Goal: Task Accomplishment & Management: Manage account settings

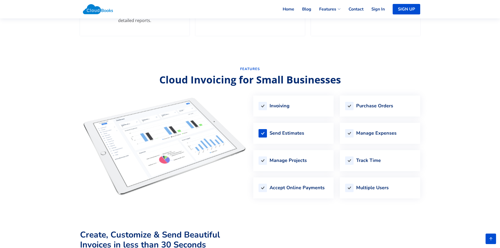
scroll to position [473, 0]
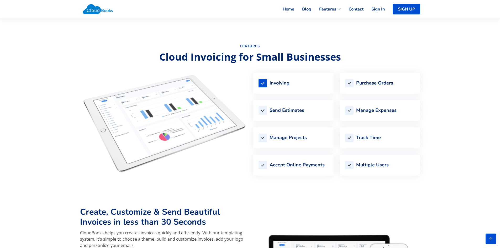
click at [293, 88] on div "Invoiving" at bounding box center [293, 83] width 80 height 21
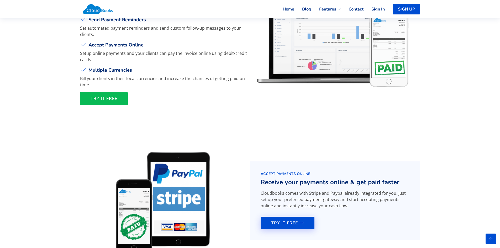
scroll to position [735, 0]
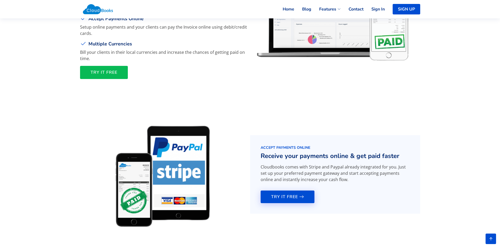
click at [119, 77] on link "TRY IT FREE" at bounding box center [104, 72] width 48 height 13
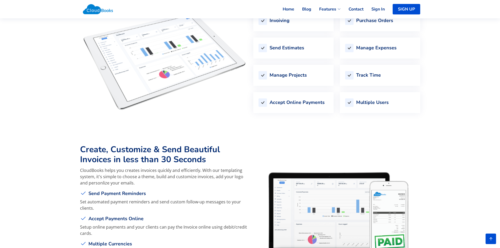
scroll to position [525, 0]
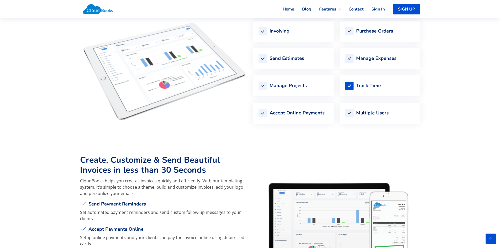
click at [355, 86] on div "Track Time" at bounding box center [380, 85] width 80 height 21
click at [376, 64] on div "Manage Expenses" at bounding box center [380, 58] width 80 height 21
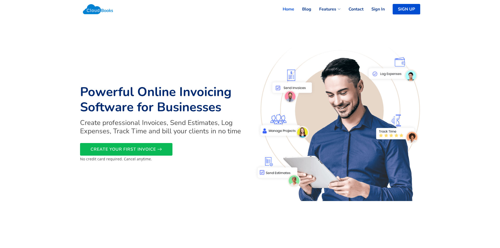
scroll to position [0, 0]
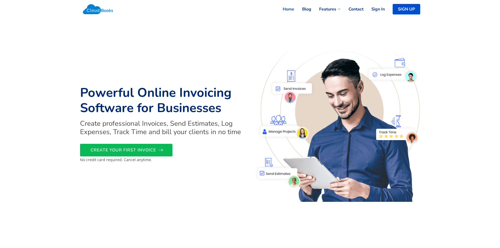
click at [130, 147] on link "CREATE YOUR FIRST INVOICE" at bounding box center [126, 150] width 92 height 13
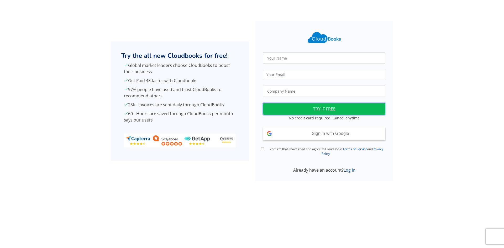
click at [311, 109] on button "TRY IT FREE" at bounding box center [324, 109] width 122 height 12
click at [294, 55] on input "text" at bounding box center [324, 58] width 122 height 11
type input "[PERSON_NAME]"
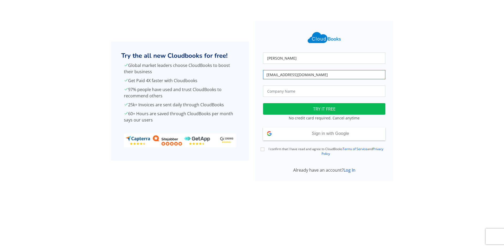
type input "[EMAIL_ADDRESS][DOMAIN_NAME]"
click at [289, 93] on input "text" at bounding box center [324, 91] width 122 height 11
type input "ACCA Services LLC"
click at [322, 111] on button "TRY IT FREE" at bounding box center [324, 109] width 122 height 12
click at [322, 112] on button "TRY IT FREE" at bounding box center [324, 109] width 122 height 12
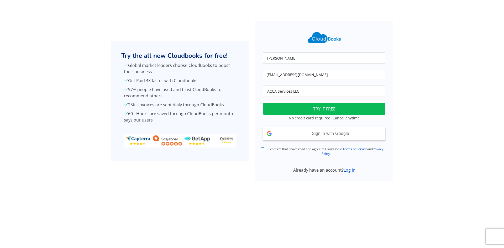
click at [264, 151] on input "I confirm that I have read and agree to CloudBooks Terms of Service and Privacy…" at bounding box center [263, 150] width 4 height 4
checkbox input "true"
click at [315, 103] on button "TRY IT FREE" at bounding box center [324, 109] width 122 height 12
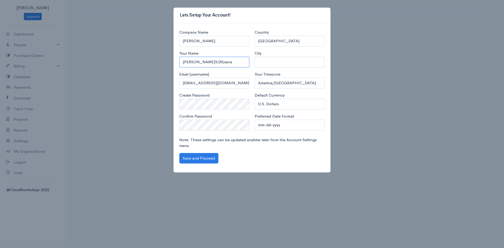
drag, startPoint x: 217, startPoint y: 64, endPoint x: 175, endPoint y: 71, distance: 42.4
click at [175, 71] on div "Company Name [PERSON_NAME] Your Name [PERSON_NAME]%20Leyva Email (username) [EM…" at bounding box center [252, 98] width 157 height 150
drag, startPoint x: 206, startPoint y: 41, endPoint x: 175, endPoint y: 39, distance: 31.1
click at [175, 39] on div "Company Name Laura Leyva Your Name Laura%20Leyva Email (username) acca.services…" at bounding box center [252, 98] width 157 height 150
type input "ACCA Services LLC"
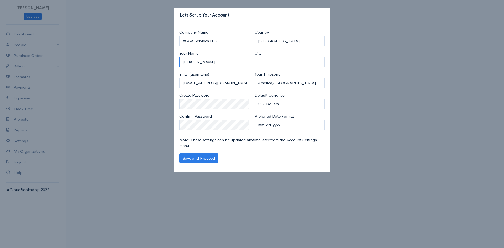
type input "Laura Leyva"
click at [270, 126] on select "mm-dd-yyyy mm/dd/yyyy dd-mm-yyyy dd/mm/yyyy yyyy-mm-dd yyyy/mm/dd" at bounding box center [290, 125] width 70 height 11
click at [255, 120] on select "mm-dd-yyyy mm/dd/yyyy dd-mm-yyyy dd/mm/yyyy yyyy-mm-dd yyyy/mm/dd" at bounding box center [290, 125] width 70 height 11
click at [210, 159] on button "Save and Proceed" at bounding box center [198, 158] width 39 height 11
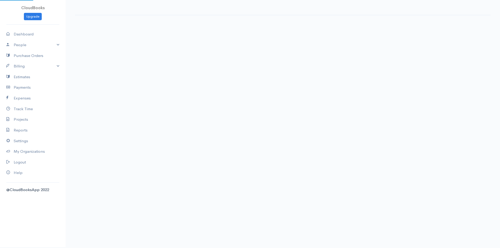
select select "365"
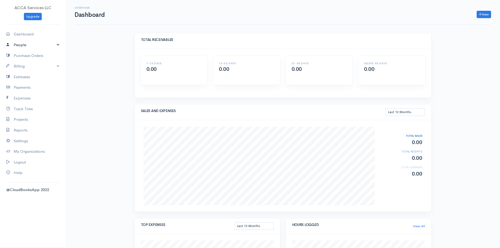
click at [24, 45] on link "People" at bounding box center [33, 45] width 66 height 11
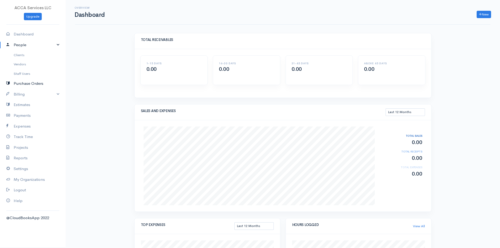
click at [28, 83] on link "Purchase Orders" at bounding box center [33, 83] width 66 height 11
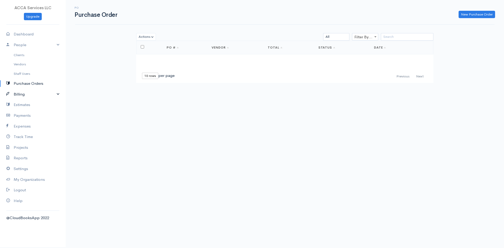
click at [24, 95] on link "Billing" at bounding box center [33, 94] width 66 height 11
click at [23, 106] on link "Invoice" at bounding box center [33, 104] width 66 height 9
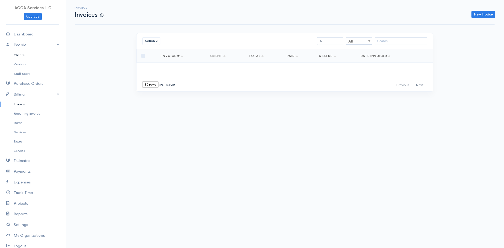
click at [24, 56] on link "Clients" at bounding box center [33, 54] width 66 height 9
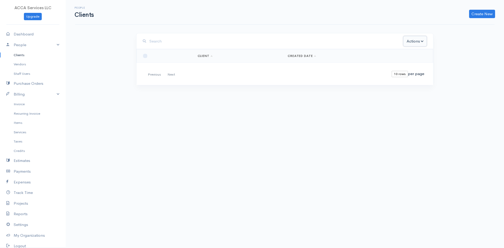
click at [417, 42] on button "Actions" at bounding box center [415, 41] width 24 height 11
click at [337, 117] on body "ACCA Services LLC Upgrade Dashboard People Clients Vendors Staff Users Purchase…" at bounding box center [252, 124] width 504 height 248
click at [22, 63] on link "Vendors" at bounding box center [33, 64] width 66 height 9
click at [23, 57] on link "Clients" at bounding box center [33, 54] width 66 height 9
click at [24, 44] on link "People" at bounding box center [33, 45] width 66 height 11
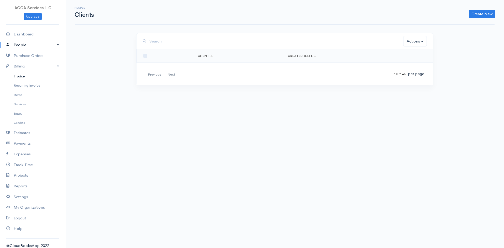
click at [24, 79] on link "Invoice" at bounding box center [33, 76] width 66 height 9
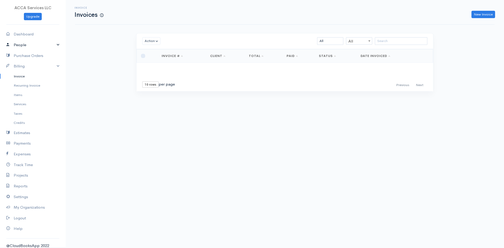
click at [23, 46] on link "People" at bounding box center [33, 45] width 66 height 11
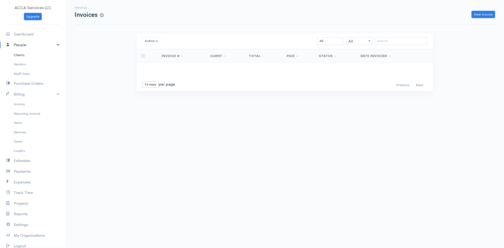
click at [22, 54] on link "Clients" at bounding box center [33, 54] width 66 height 9
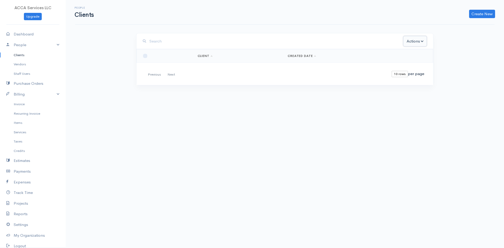
click at [412, 46] on button "Actions" at bounding box center [415, 41] width 24 height 11
drag, startPoint x: 327, startPoint y: 103, endPoint x: 309, endPoint y: 102, distance: 17.9
click at [327, 103] on div "Actions Archive Delete Email Download Statement Ask For Review Loading ... Firs…" at bounding box center [285, 69] width 303 height 72
click at [474, 17] on link "Create New" at bounding box center [482, 14] width 26 height 8
click at [463, 26] on link "Client" at bounding box center [474, 24] width 42 height 9
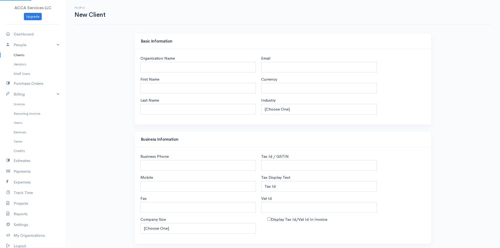
select select "USD"
select select "[GEOGRAPHIC_DATA]"
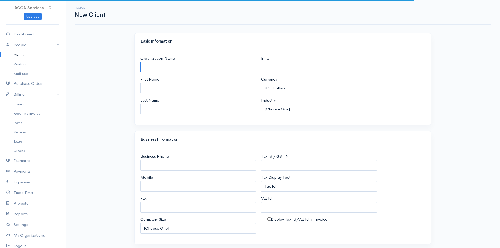
click at [193, 63] on input "Organization Name" at bounding box center [199, 67] width 116 height 11
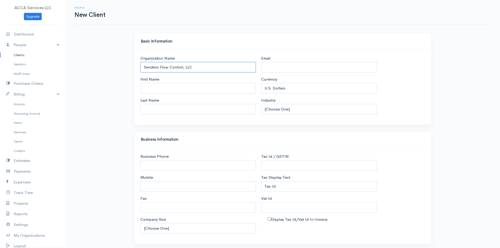
type input "Sendero Flow Control, LLC"
click at [274, 62] on input "Email" at bounding box center [319, 67] width 116 height 11
type input "ap@senderofc.com"
drag, startPoint x: 290, startPoint y: 116, endPoint x: 293, endPoint y: 115, distance: 3.5
click at [290, 116] on div "Email ap@senderofc.com Currency U.S. Dollars Canadian Dollars British Pounds St…" at bounding box center [319, 86] width 121 height 63
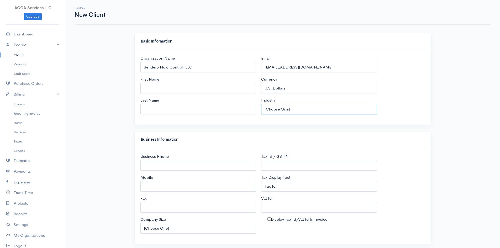
click at [296, 112] on select "[Choose One] Accommodation & Hospitality Accounting Administrative Services Adv…" at bounding box center [319, 109] width 116 height 11
select select "Other"
click at [261, 104] on select "[Choose One] Accommodation & Hospitality Accounting Administrative Services Adv…" at bounding box center [319, 109] width 116 height 11
click at [164, 169] on input "Business Phone" at bounding box center [199, 165] width 116 height 11
type input "432-381-5072"
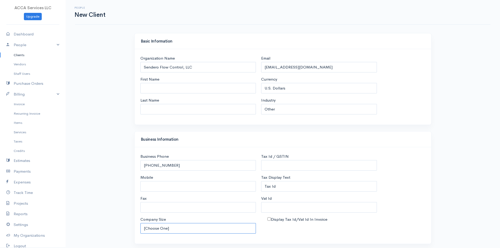
click at [198, 224] on select "[Choose One] 1-10 employees 11-100 employees 101-500 employees Over 500 employe…" at bounding box center [199, 228] width 116 height 11
click at [141, 223] on select "[Choose One] 1-10 employees 11-100 employees 101-500 employees Over 500 employe…" at bounding box center [199, 228] width 116 height 11
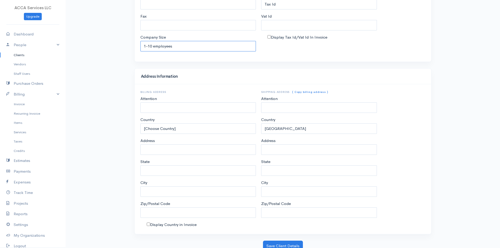
scroll to position [185, 0]
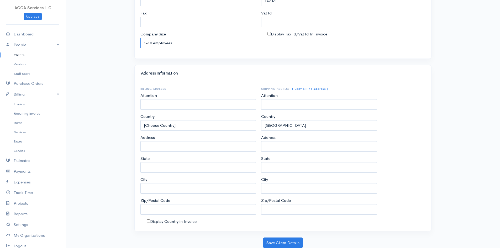
click at [198, 42] on select "[Choose One] 1-10 employees 11-100 employees 101-500 employees Over 500 employe…" at bounding box center [199, 43] width 116 height 11
select select "11-100"
click at [141, 38] on select "[Choose One] 1-10 employees 11-100 employees 101-500 employees Over 500 employe…" at bounding box center [199, 43] width 116 height 11
click at [165, 106] on input "Attention" at bounding box center [199, 104] width 116 height 11
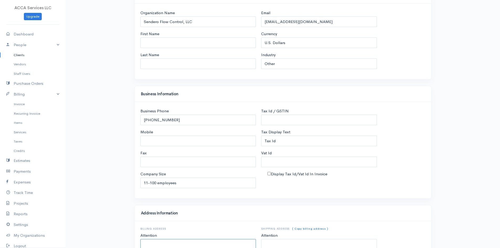
scroll to position [0, 0]
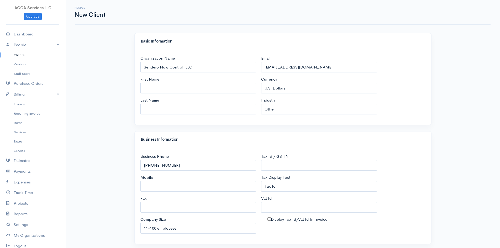
drag, startPoint x: 186, startPoint y: 20, endPoint x: 179, endPoint y: 20, distance: 7.1
click at [181, 20] on div "People New Client" at bounding box center [283, 12] width 416 height 25
click at [16, 38] on link "Dashboard" at bounding box center [33, 34] width 66 height 11
select select "365"
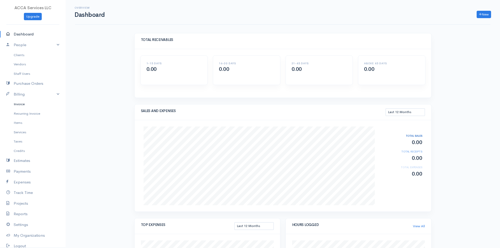
click at [24, 103] on link "Invoice" at bounding box center [33, 104] width 66 height 9
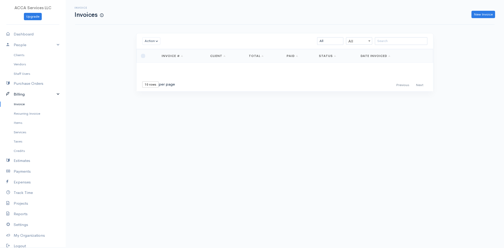
click at [25, 95] on link "Billing" at bounding box center [33, 94] width 66 height 11
click at [35, 85] on link "Purchase Orders" at bounding box center [33, 83] width 66 height 11
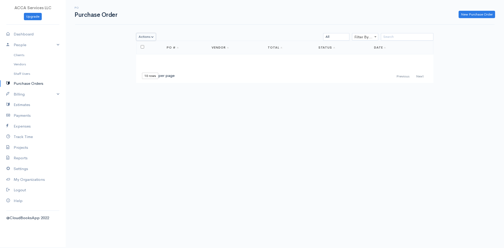
click at [149, 38] on button "Actions" at bounding box center [146, 37] width 20 height 8
click at [364, 64] on div "Loading ... First Previous Next Last 10 rows 25 rows 50 rows per page PO # Vend…" at bounding box center [284, 62] width 297 height 42
click at [23, 54] on link "Clients" at bounding box center [33, 54] width 66 height 9
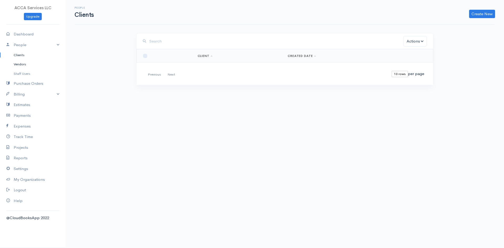
click at [22, 64] on link "Vendors" at bounding box center [33, 64] width 66 height 9
click at [25, 74] on link "Staff Users" at bounding box center [33, 73] width 66 height 9
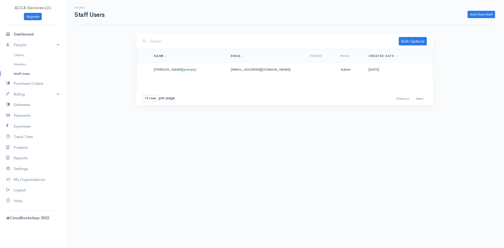
click at [27, 33] on link "Dashboard" at bounding box center [33, 34] width 66 height 11
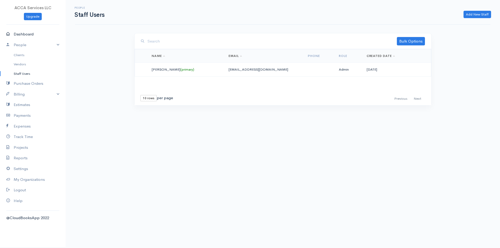
select select "365"
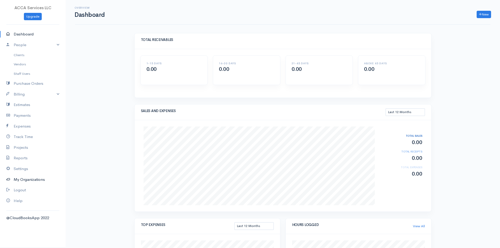
click at [18, 177] on link "My Organizations" at bounding box center [33, 179] width 66 height 11
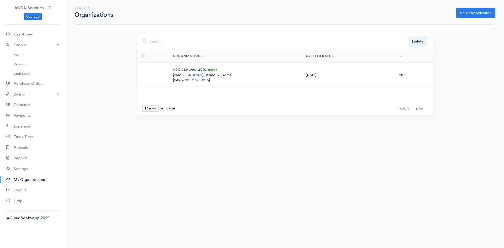
click at [404, 75] on link "Visit" at bounding box center [402, 74] width 7 height 4
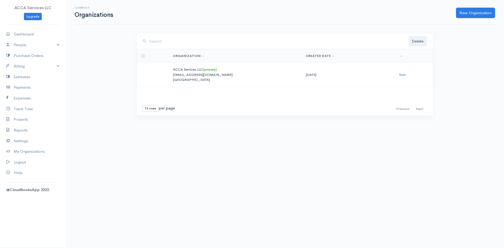
click at [401, 74] on link "Visit" at bounding box center [402, 74] width 7 height 4
click at [187, 85] on td "ACCA Services LLC (primary) [EMAIL_ADDRESS][DOMAIN_NAME] [GEOGRAPHIC_DATA]" at bounding box center [235, 75] width 133 height 24
click at [187, 76] on p "[EMAIL_ADDRESS][DOMAIN_NAME]" at bounding box center [235, 74] width 125 height 5
click at [189, 56] on link "Organization" at bounding box center [188, 56] width 31 height 4
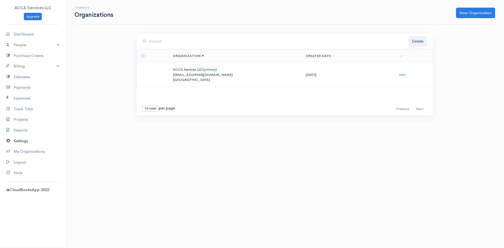
click at [22, 139] on link "Settings" at bounding box center [33, 141] width 66 height 11
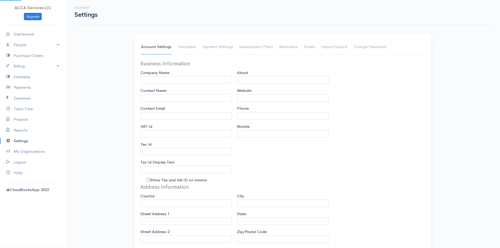
type input "ACCA Services LLC"
type input "[PERSON_NAME]"
type input "[EMAIL_ADDRESS][DOMAIN_NAME]"
type input "Tax Id"
select select
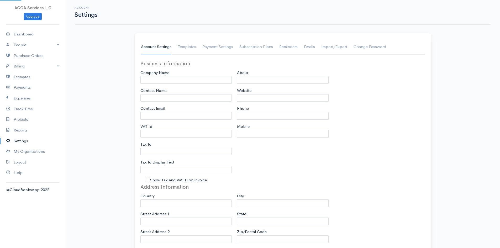
select select
type input "INVOICE"
type input "1"
select select "3"
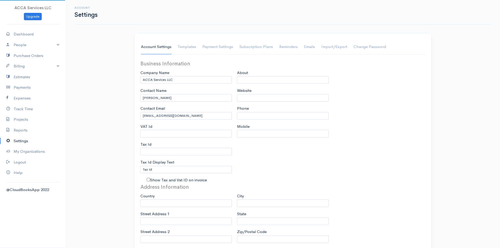
select select "[GEOGRAPHIC_DATA]"
select select "USD"
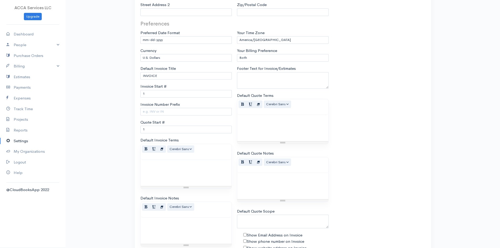
scroll to position [236, 0]
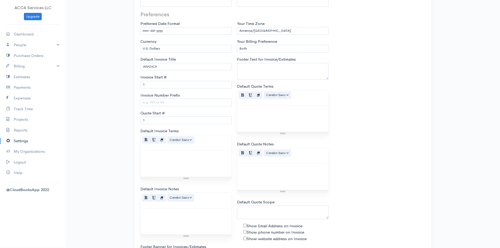
click at [179, 159] on div at bounding box center [186, 164] width 91 height 26
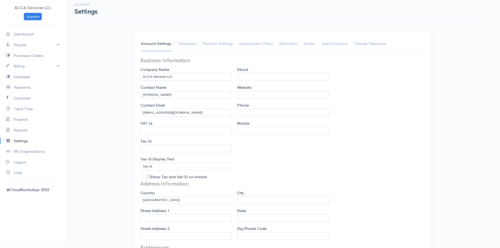
scroll to position [0, 0]
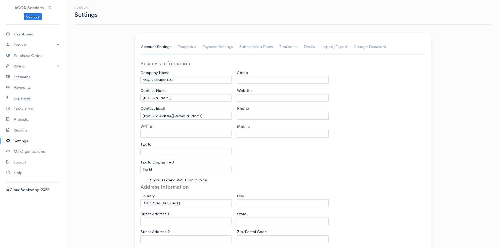
click at [240, 48] on link "Subscription Plans" at bounding box center [257, 47] width 34 height 15
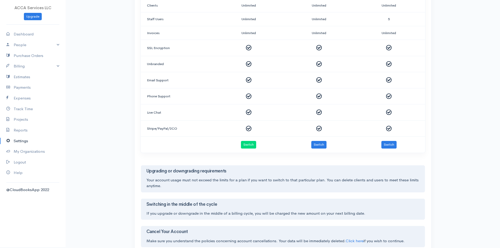
scroll to position [231, 0]
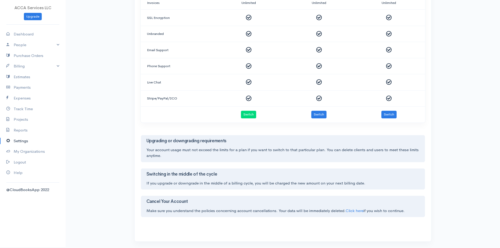
click at [162, 202] on h3 "Cancel Your Account" at bounding box center [283, 201] width 273 height 5
click at [359, 210] on link "Click here" at bounding box center [355, 210] width 18 height 5
